Goal: Transaction & Acquisition: Obtain resource

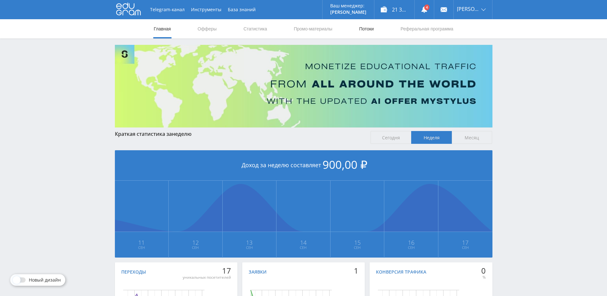
click at [373, 27] on link "Потоки" at bounding box center [367, 28] width 16 height 19
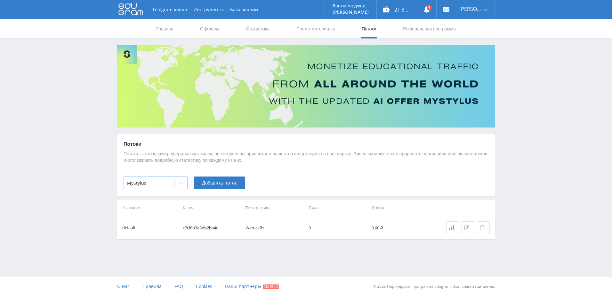
click at [165, 188] on div "MyStylus" at bounding box center [149, 183] width 50 height 9
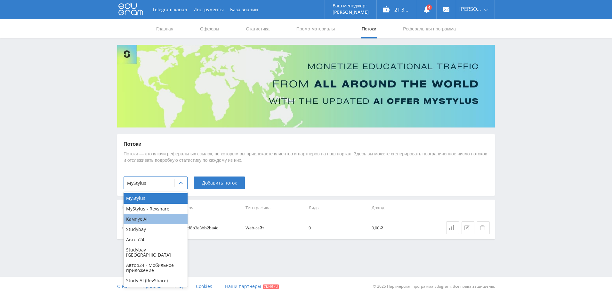
click at [150, 219] on div "Кампус AI" at bounding box center [156, 219] width 64 height 10
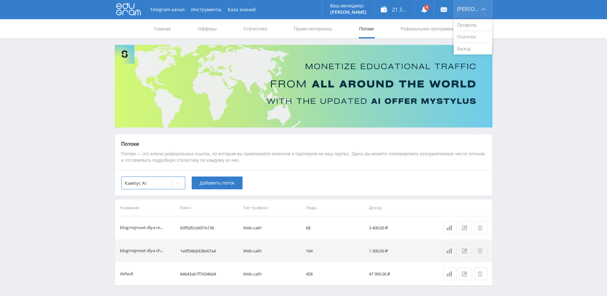
click at [479, 7] on div "[PERSON_NAME]" at bounding box center [473, 9] width 38 height 19
click at [469, 47] on link "Выход" at bounding box center [473, 49] width 38 height 12
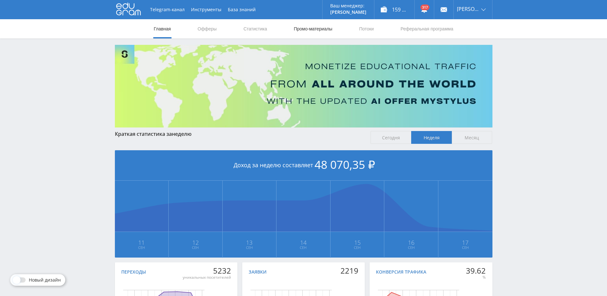
click at [308, 30] on link "Промо-материалы" at bounding box center [313, 28] width 40 height 19
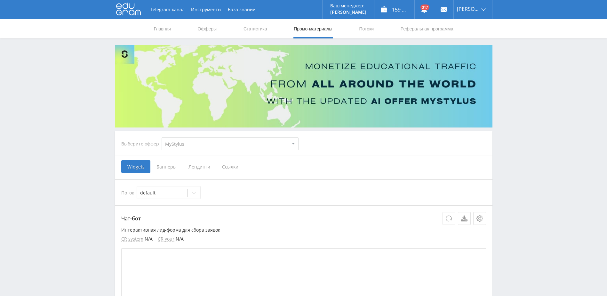
click at [228, 165] on span "Ссылки" at bounding box center [230, 166] width 28 height 13
click at [0, 0] on input "Ссылки" at bounding box center [0, 0] width 0 height 0
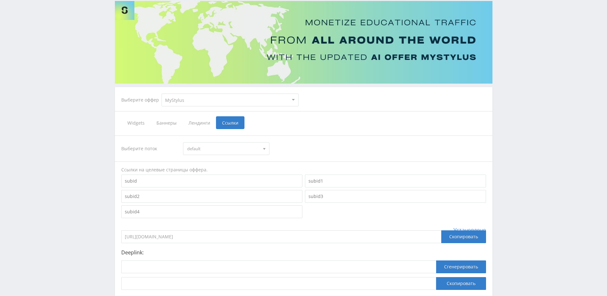
scroll to position [64, 0]
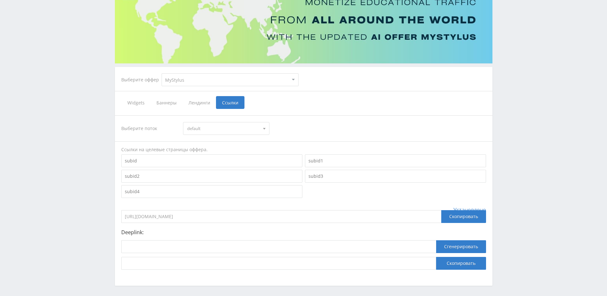
click at [245, 75] on select "MyStylus MyStylus - Revshare Кампус AI Studybay Автор24 Studybay Brazil Автор24…" at bounding box center [230, 79] width 137 height 13
select select "340"
click at [162, 73] on select "MyStylus MyStylus - Revshare Кампус AI Studybay Автор24 Studybay Brazil Автор24…" at bounding box center [230, 79] width 137 height 13
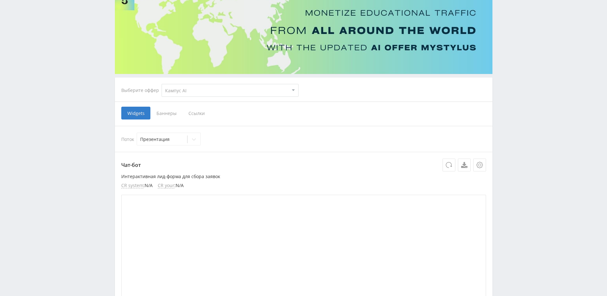
scroll to position [64, 0]
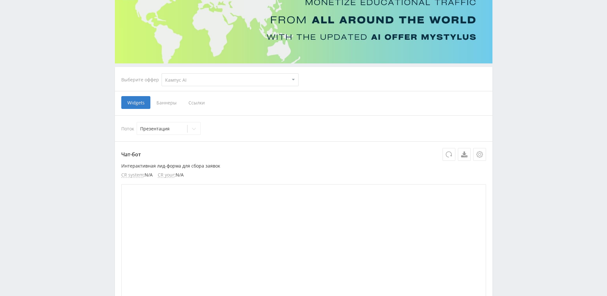
drag, startPoint x: 191, startPoint y: 103, endPoint x: 195, endPoint y: 106, distance: 4.7
click at [191, 104] on span "Ссылки" at bounding box center [196, 102] width 28 height 13
click at [0, 0] on input "Ссылки" at bounding box center [0, 0] width 0 height 0
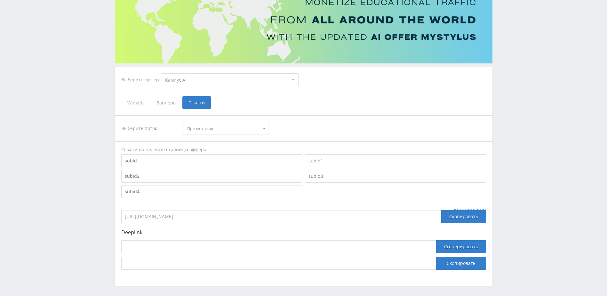
click at [232, 124] on span "Презентация" at bounding box center [223, 128] width 72 height 12
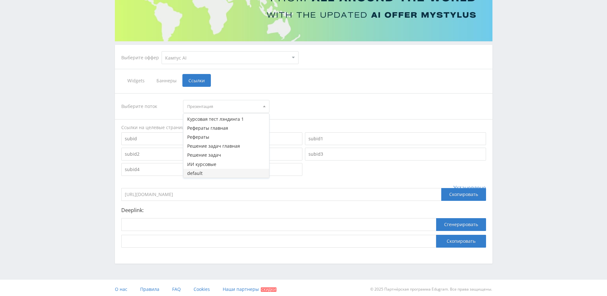
scroll to position [89, 0]
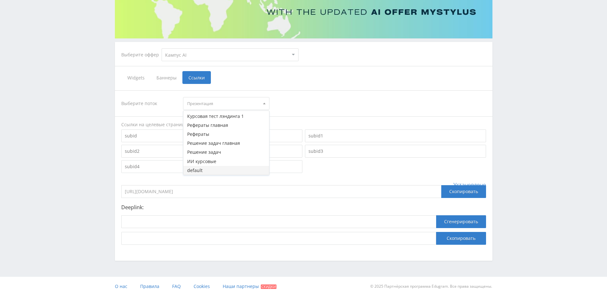
click at [232, 168] on button "default" at bounding box center [226, 170] width 86 height 9
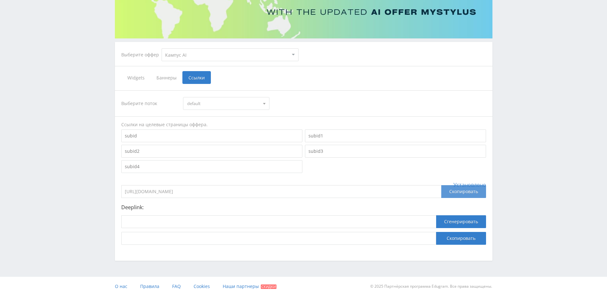
click at [454, 196] on div "Скопировать" at bounding box center [463, 191] width 45 height 13
click at [458, 196] on div "Скопировать" at bounding box center [463, 191] width 45 height 13
click at [211, 58] on select "MyStylus MyStylus - Revshare Кампус AI Studybay Автор24 Studybay Brazil Автор24…" at bounding box center [230, 54] width 137 height 13
select select "1"
click at [162, 48] on select "MyStylus MyStylus - Revshare Кампус AI Studybay Автор24 Studybay Brazil Автор24…" at bounding box center [230, 54] width 137 height 13
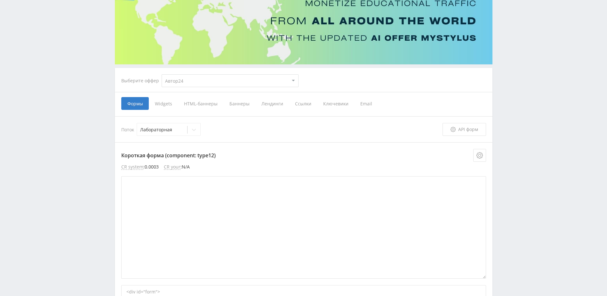
scroll to position [64, 0]
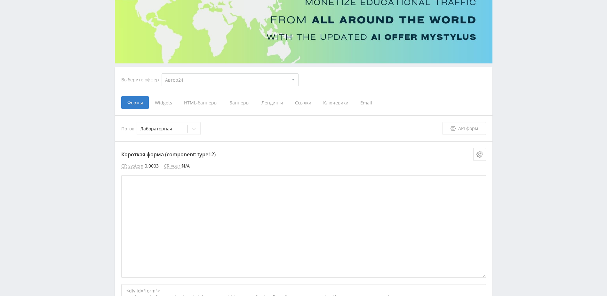
click at [299, 102] on span "Ссылки" at bounding box center [303, 102] width 28 height 13
click at [0, 0] on input "Ссылки" at bounding box center [0, 0] width 0 height 0
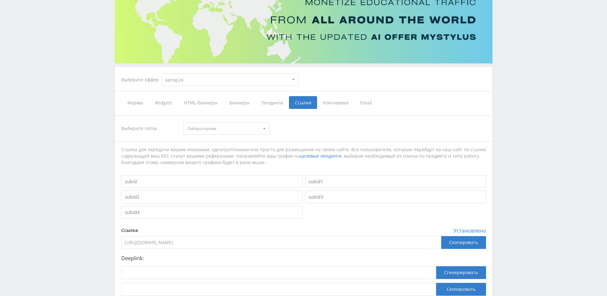
click at [241, 131] on span "Лабораторная" at bounding box center [223, 128] width 72 height 12
click at [217, 187] on button "default" at bounding box center [226, 186] width 86 height 9
click at [469, 244] on div "Скопировать" at bounding box center [463, 242] width 45 height 13
click at [578, 199] on div "Telegram-канал Инструменты База знаний Ваш менеджер: Alex Alex Online @edugram_…" at bounding box center [303, 141] width 607 height 411
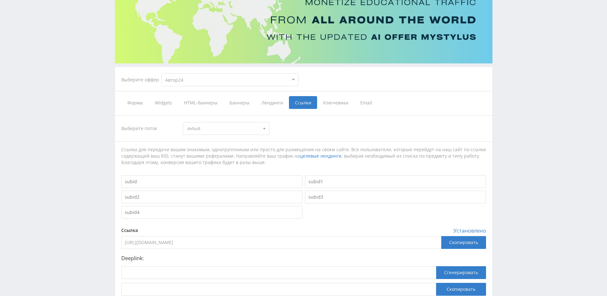
drag, startPoint x: 236, startPoint y: 122, endPoint x: 231, endPoint y: 125, distance: 5.8
click at [234, 122] on div "Выберите поток default Лабораторная Письмо Конспект Книга Контрольная Диссертац…" at bounding box center [303, 205] width 365 height 180
click at [205, 80] on select "MyStylus MyStylus - Revshare Кампус AI Studybay Автор24 Studybay Brazil Автор24…" at bounding box center [230, 79] width 137 height 13
select select "376"
click at [162, 73] on select "MyStylus MyStylus - Revshare Кампус AI Studybay Автор24 Studybay Brazil Автор24…" at bounding box center [230, 79] width 137 height 13
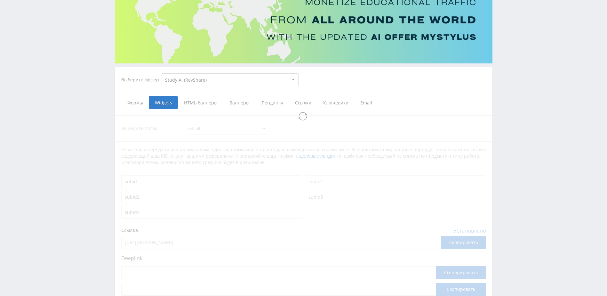
select select "376"
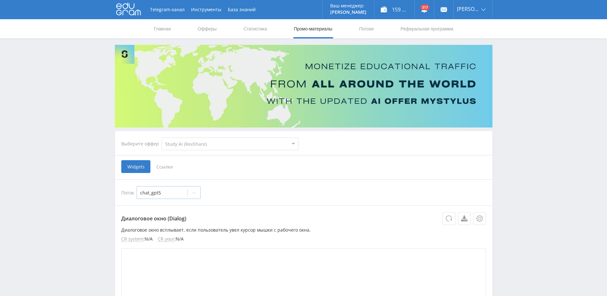
click at [193, 192] on icon at bounding box center [193, 192] width 5 height 5
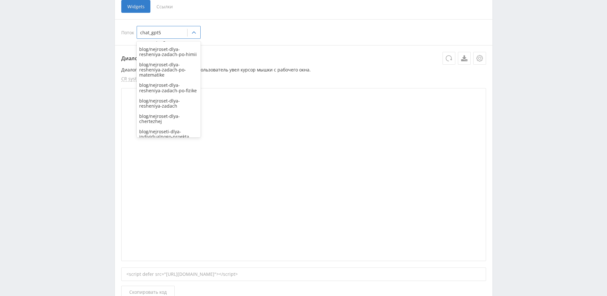
scroll to position [477, 0]
click at [158, 129] on div "Поток 1" at bounding box center [169, 131] width 64 height 10
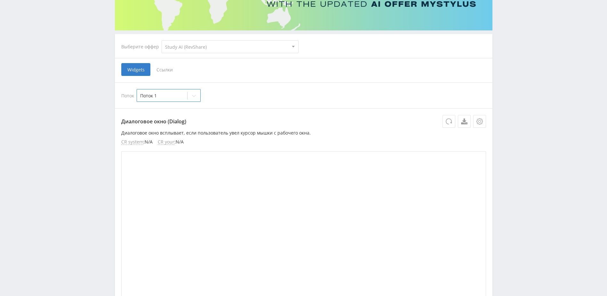
scroll to position [64, 0]
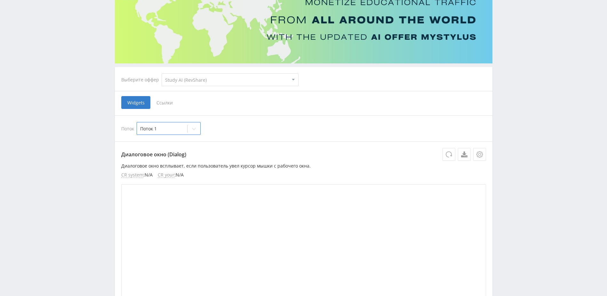
click at [163, 102] on span "Ссылки" at bounding box center [164, 102] width 28 height 13
click at [0, 0] on input "Ссылки" at bounding box center [0, 0] width 0 height 0
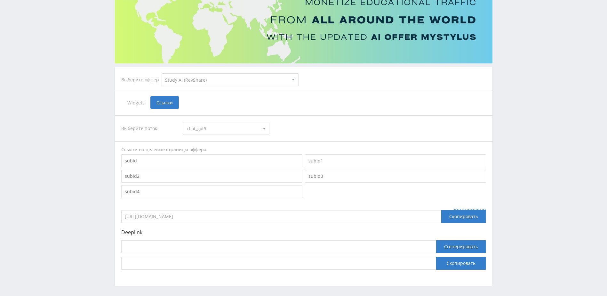
click at [223, 126] on span "chat_gpt5" at bounding box center [223, 128] width 72 height 12
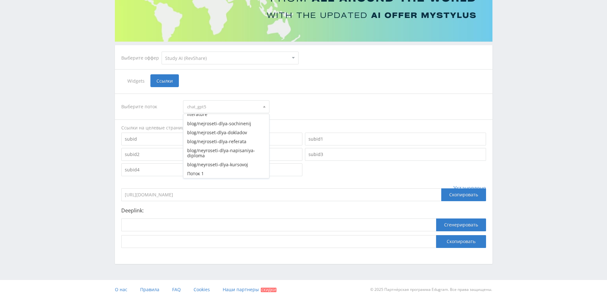
scroll to position [89, 0]
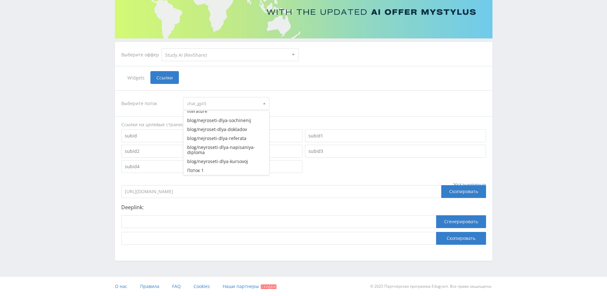
click at [220, 170] on button "Поток 1" at bounding box center [226, 170] width 86 height 9
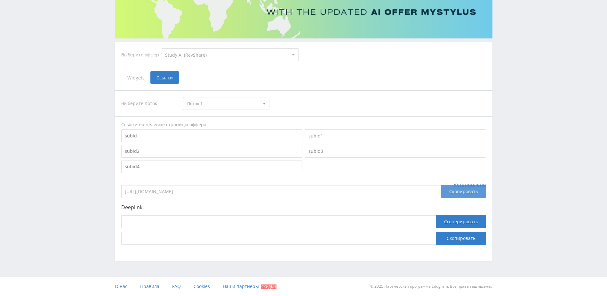
click at [468, 190] on div "Скопировать" at bounding box center [463, 191] width 45 height 13
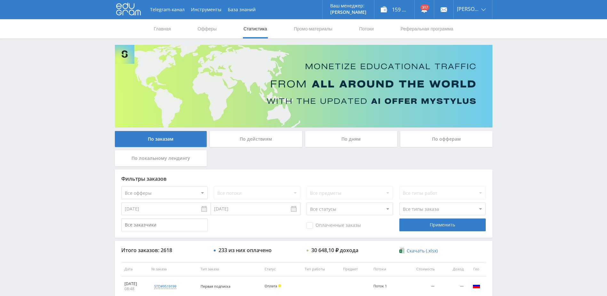
click at [333, 144] on div "По дням" at bounding box center [351, 139] width 92 height 16
click at [0, 0] on input "По дням" at bounding box center [0, 0] width 0 height 0
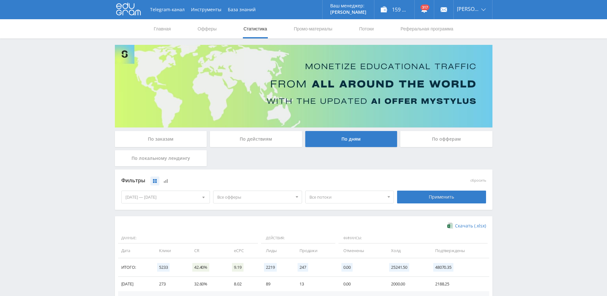
click at [187, 200] on div "11.09.2025 — 17.09.2025" at bounding box center [166, 197] width 88 height 12
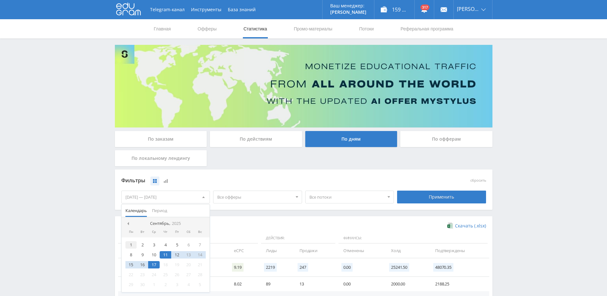
click at [127, 244] on div "1" at bounding box center [131, 244] width 12 height 7
click at [158, 265] on div "17" at bounding box center [154, 264] width 12 height 7
click at [390, 176] on div "Фильтры" at bounding box center [257, 181] width 273 height 10
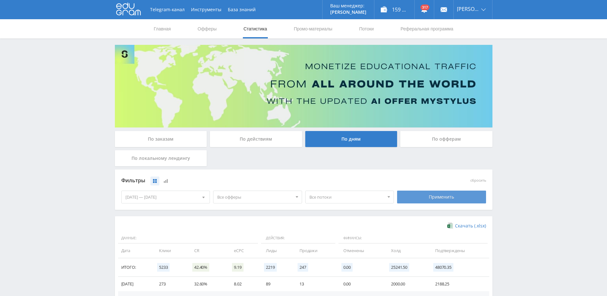
click at [433, 198] on div "Применить" at bounding box center [441, 196] width 89 height 13
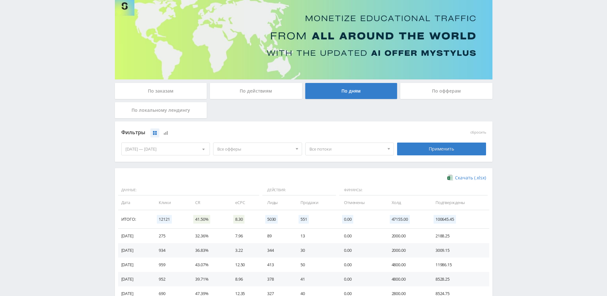
scroll to position [64, 0]
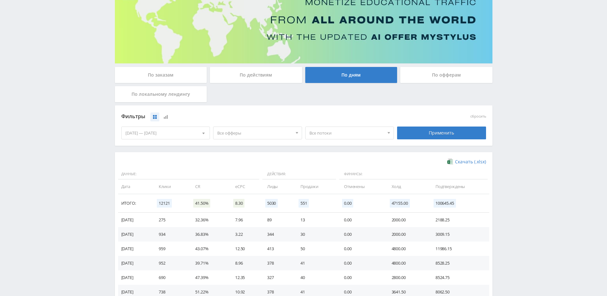
click at [276, 136] on span "Все офферы" at bounding box center [254, 133] width 75 height 12
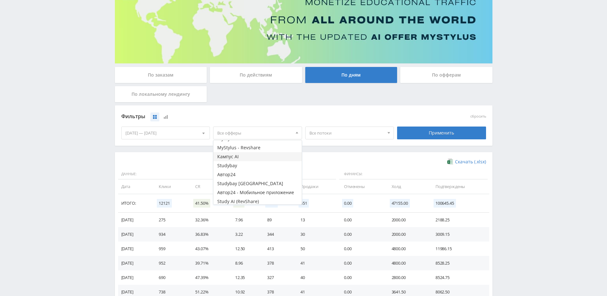
scroll to position [17, 0]
click at [253, 170] on button "Автор24" at bounding box center [258, 172] width 88 height 9
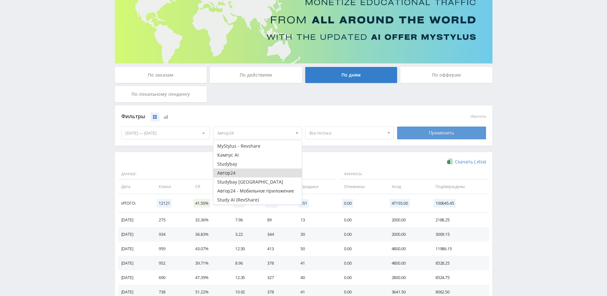
click at [426, 132] on div "Применить" at bounding box center [441, 132] width 89 height 13
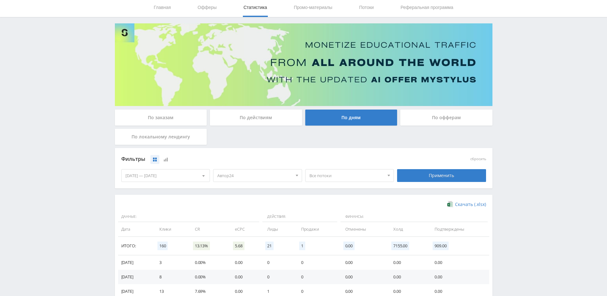
scroll to position [64, 0]
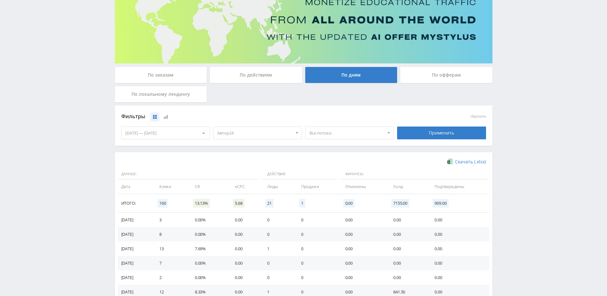
click at [325, 132] on span "Все потоки" at bounding box center [347, 133] width 75 height 12
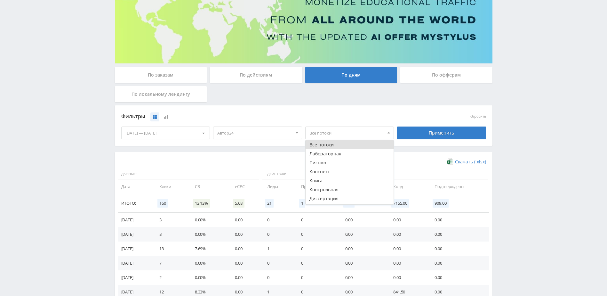
click at [264, 131] on span "Автор24" at bounding box center [254, 133] width 75 height 12
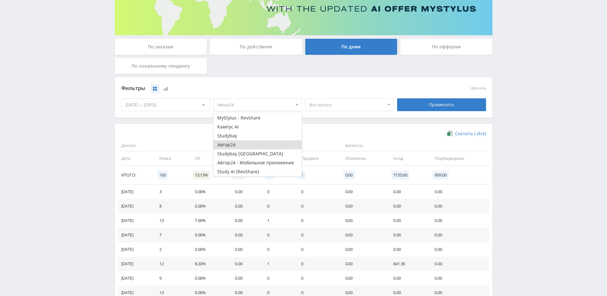
scroll to position [96, 0]
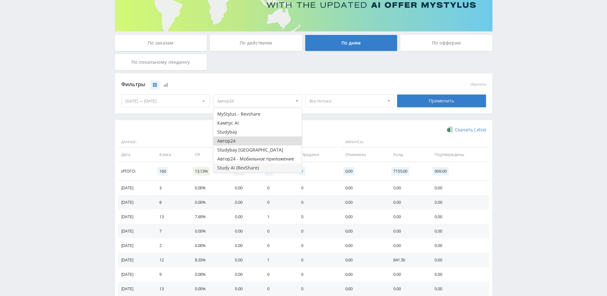
click at [254, 166] on button "Study AI (RevShare)" at bounding box center [258, 167] width 88 height 9
click at [257, 141] on button "Автор24" at bounding box center [258, 140] width 88 height 9
click at [418, 103] on div "Применить" at bounding box center [441, 100] width 89 height 13
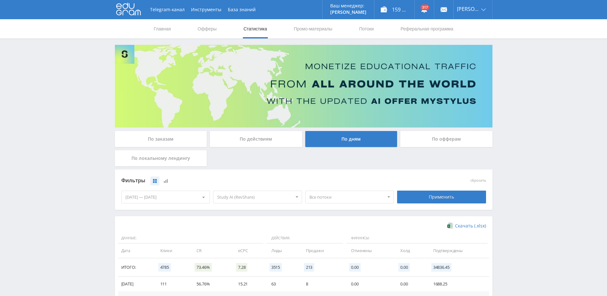
click at [575, 147] on div "Telegram-канал Инструменты База знаний Ваш менеджер: Alex Alex Online @edugram_…" at bounding box center [303, 281] width 607 height 563
drag, startPoint x: 574, startPoint y: 132, endPoint x: 567, endPoint y: 127, distance: 8.8
click at [574, 132] on div "Telegram-канал Инструменты База знаний Ваш менеджер: Alex Alex Online @edugram_…" at bounding box center [303, 281] width 607 height 563
